Goal: Task Accomplishment & Management: Manage account settings

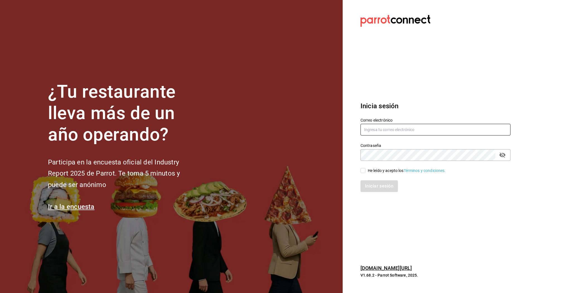
type input "[EMAIL_ADDRESS][DOMAIN_NAME]"
click at [364, 170] on input "He leído y acepto los Términos y condiciones." at bounding box center [362, 170] width 5 height 5
checkbox input "true"
click at [384, 188] on button "Iniciar sesión" at bounding box center [379, 187] width 38 height 12
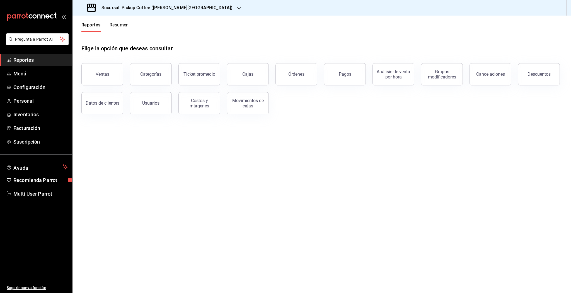
click at [237, 7] on icon "button" at bounding box center [239, 8] width 4 height 4
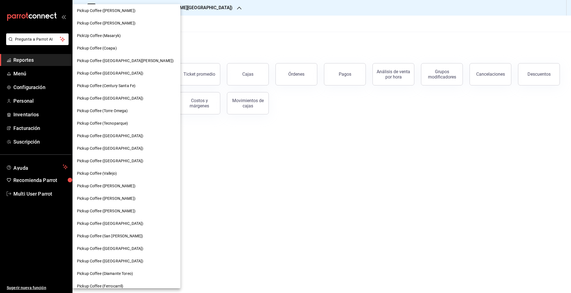
scroll to position [40, 0]
click at [112, 146] on span "Pickup Coffee (Nápoles)" at bounding box center [110, 148] width 66 height 6
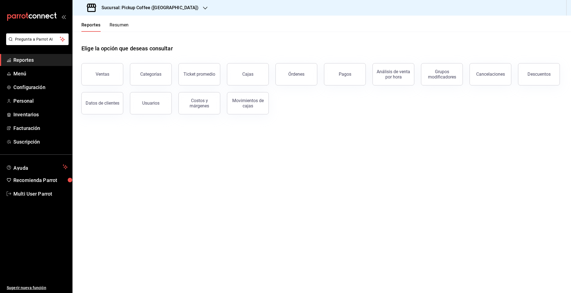
click at [123, 26] on button "Resumen" at bounding box center [119, 26] width 19 height 9
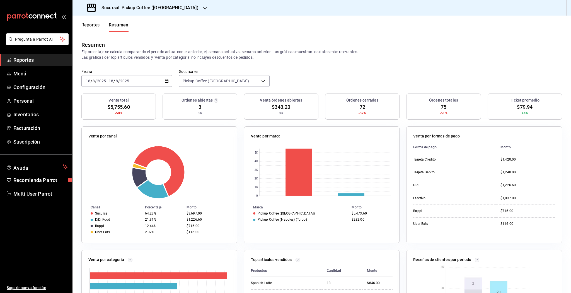
click at [167, 77] on div "2025-08-18 18 / 8 / 2025 - 2025-08-18 18 / 8 / 2025" at bounding box center [126, 81] width 91 height 12
click at [112, 161] on span "Rango de fechas" at bounding box center [107, 161] width 43 height 6
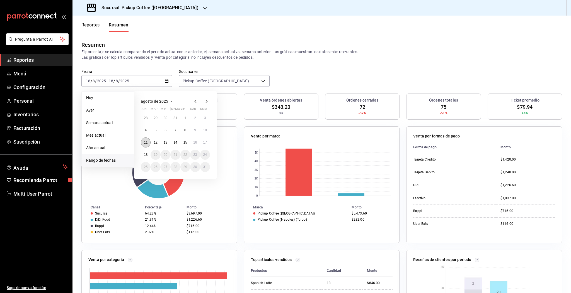
click at [148, 141] on button "11" at bounding box center [146, 143] width 10 height 10
click at [208, 142] on button "17" at bounding box center [205, 143] width 10 height 10
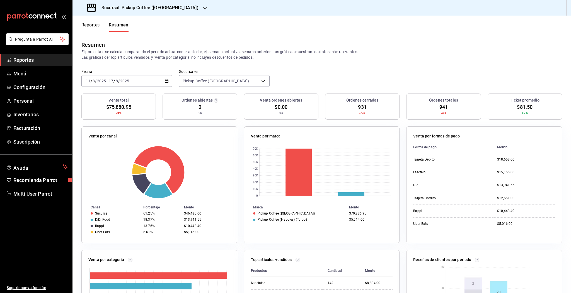
click at [91, 28] on button "Reportes" at bounding box center [90, 26] width 18 height 9
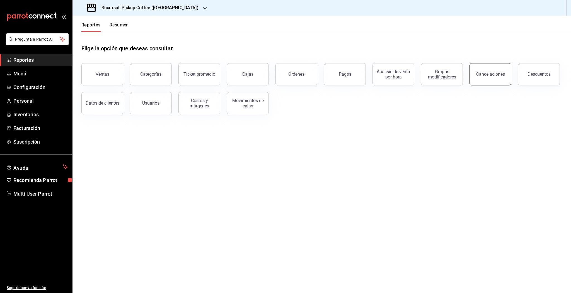
click at [490, 70] on button "Cancelaciones" at bounding box center [490, 74] width 42 height 22
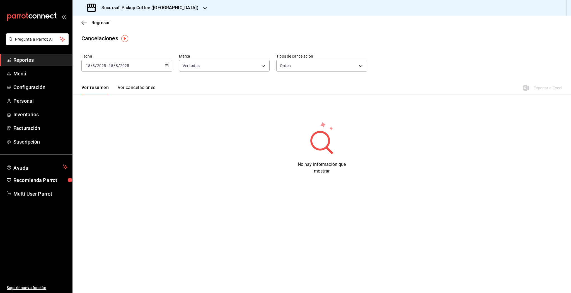
click at [168, 65] on div "2025-08-18 18 / 8 / 2025 - 2025-08-18 18 / 8 / 2025" at bounding box center [126, 66] width 91 height 12
click at [108, 143] on span "Rango de fechas" at bounding box center [107, 145] width 43 height 6
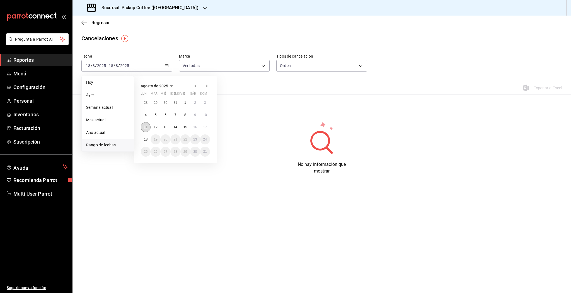
click at [145, 128] on abbr "11" at bounding box center [146, 127] width 4 height 4
click at [205, 128] on abbr "17" at bounding box center [205, 127] width 4 height 4
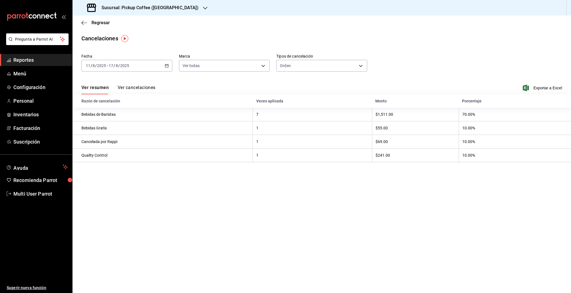
click at [329, 225] on main "Regresar Cancelaciones Fecha 2025-08-11 11 / 8 / 2025 - 2025-08-17 17 / 8 / 202…" at bounding box center [321, 155] width 498 height 278
click at [105, 22] on span "Regresar" at bounding box center [100, 22] width 18 height 5
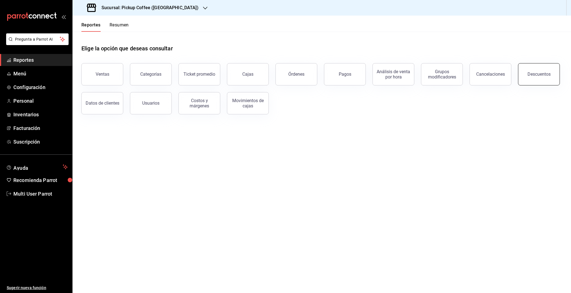
click at [533, 67] on button "Descuentos" at bounding box center [539, 74] width 42 height 22
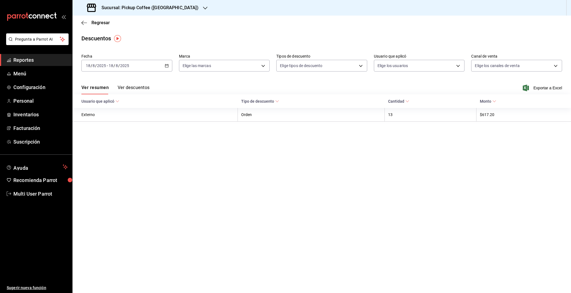
click at [163, 64] on div "2025-08-18 18 / 8 / 2025 - 2025-08-18 18 / 8 / 2025" at bounding box center [126, 66] width 91 height 12
click at [112, 145] on span "Rango de fechas" at bounding box center [107, 145] width 43 height 6
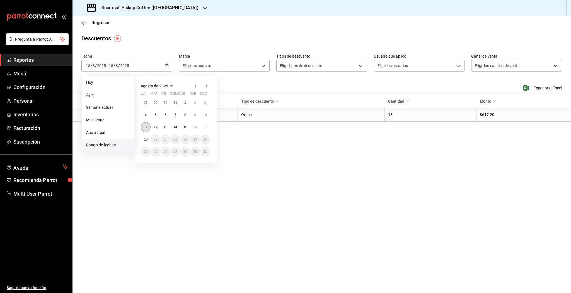
click at [144, 127] on abbr "11" at bounding box center [146, 127] width 4 height 4
click at [207, 130] on button "17" at bounding box center [205, 127] width 10 height 10
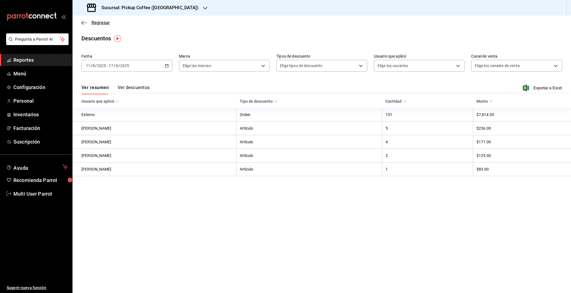
click at [83, 23] on icon "button" at bounding box center [84, 22] width 6 height 5
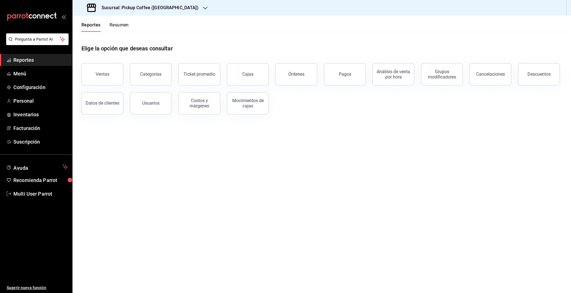
click at [116, 27] on button "Resumen" at bounding box center [119, 26] width 19 height 9
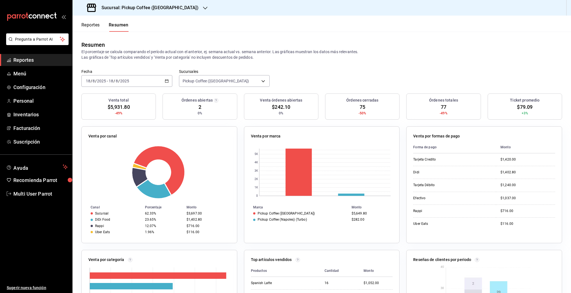
click at [89, 26] on button "Reportes" at bounding box center [90, 26] width 18 height 9
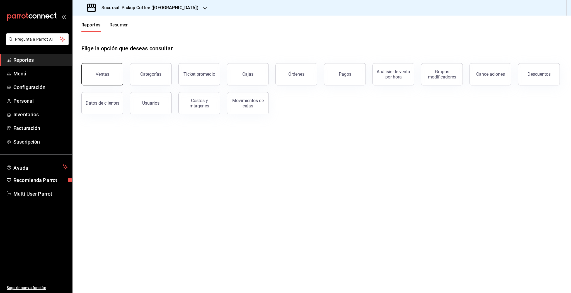
click at [106, 74] on div "Ventas" at bounding box center [103, 74] width 14 height 5
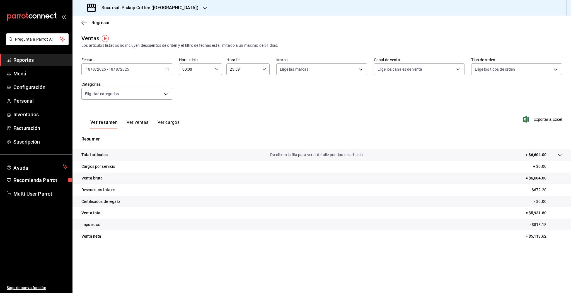
click at [166, 68] on \(Stroke\) "button" at bounding box center [166, 69] width 3 height 3
click at [123, 139] on span "Rango de fechas" at bounding box center [107, 136] width 43 height 6
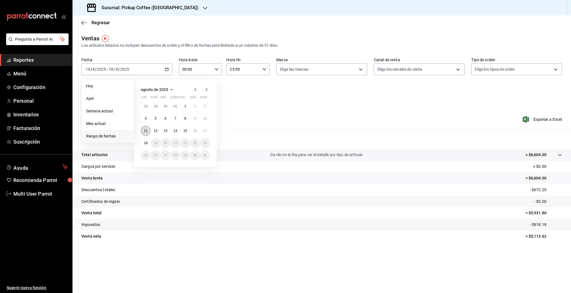
click at [144, 136] on button "11" at bounding box center [146, 131] width 10 height 10
click at [207, 135] on button "17" at bounding box center [205, 131] width 10 height 10
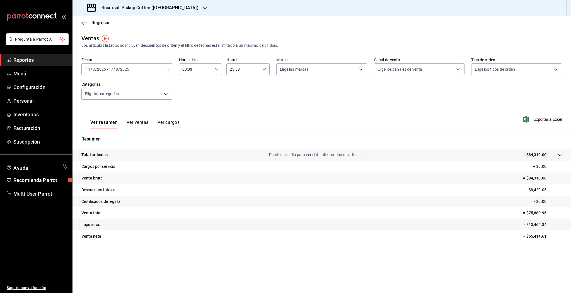
click at [175, 8] on div "Sucursal: Pickup Coffee (Nápoles)" at bounding box center [143, 8] width 133 height 16
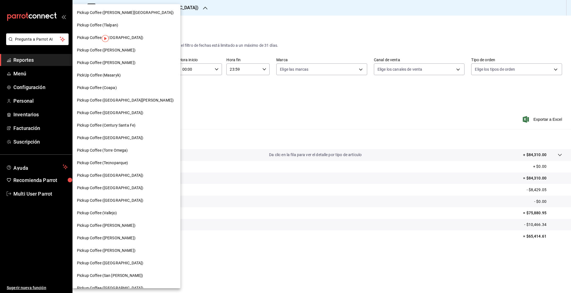
click at [126, 63] on div "Pickup Coffee (Dr Andrade)" at bounding box center [126, 63] width 99 height 6
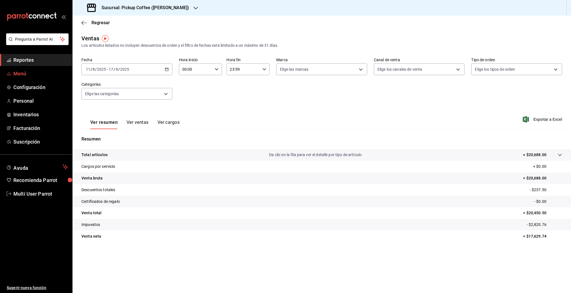
click at [29, 73] on span "Menú" at bounding box center [40, 74] width 54 height 8
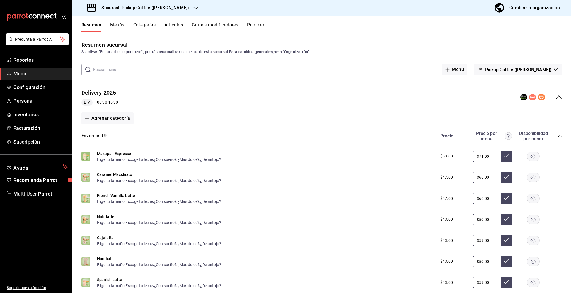
click at [118, 22] on div "Resumen Menús Categorías Artículos Grupos modificadores Publicar" at bounding box center [321, 24] width 498 height 16
click at [117, 25] on button "Menús" at bounding box center [117, 26] width 14 height 9
